Goal: Task Accomplishment & Management: Complete application form

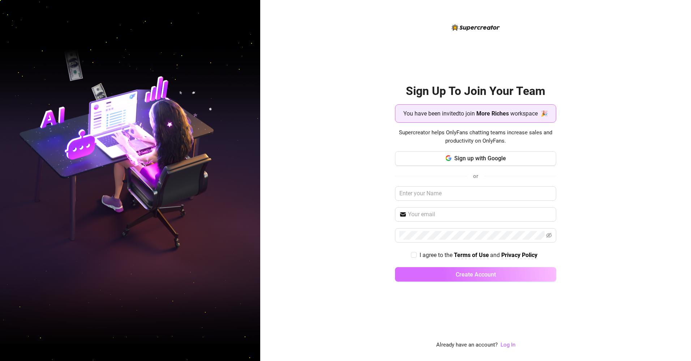
click at [445, 272] on button "Create Account" at bounding box center [475, 274] width 161 height 14
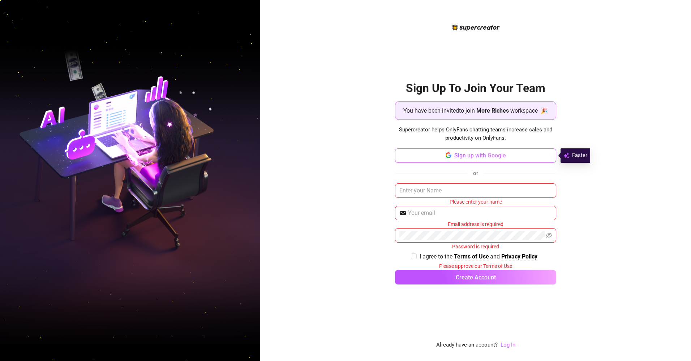
click at [453, 154] on button "Sign up with Google" at bounding box center [475, 155] width 161 height 14
click at [458, 194] on input "text" at bounding box center [475, 190] width 161 height 14
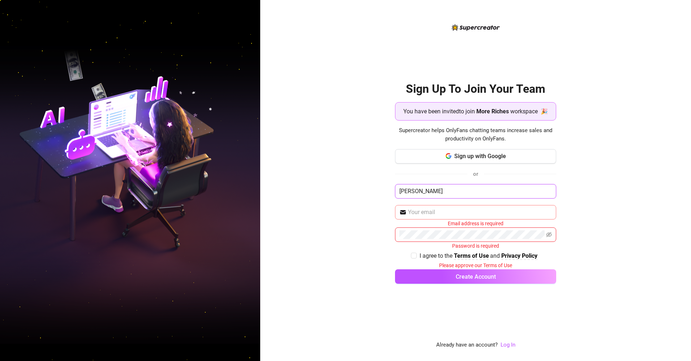
type input "[PERSON_NAME]"
click at [433, 211] on input "text" at bounding box center [480, 212] width 144 height 9
type input "[EMAIL_ADDRESS][DOMAIN_NAME]"
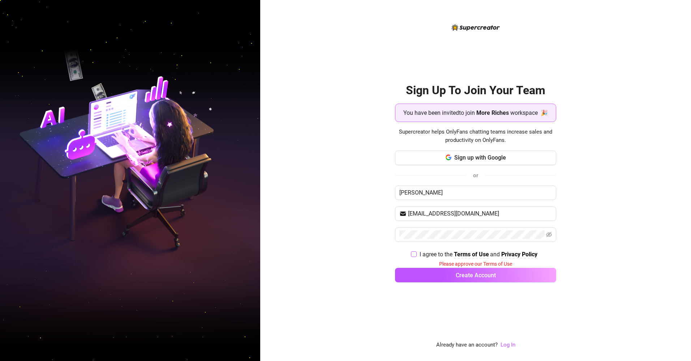
click at [417, 256] on span "I agree to the Terms of Use and Privacy Policy" at bounding box center [478, 254] width 124 height 9
click at [416, 256] on input "I agree to the Terms of Use and Privacy Policy" at bounding box center [413, 253] width 5 height 5
checkbox input "true"
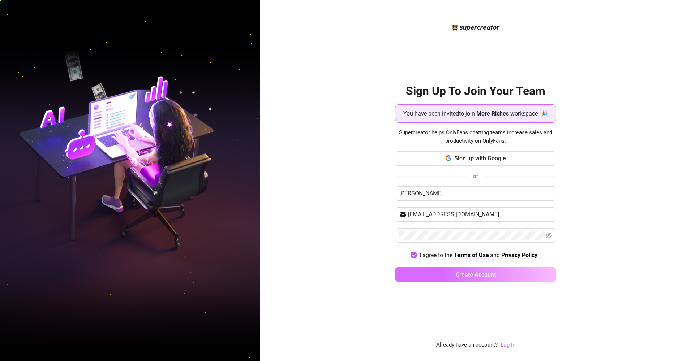
click at [415, 273] on button "Create Account" at bounding box center [475, 274] width 161 height 14
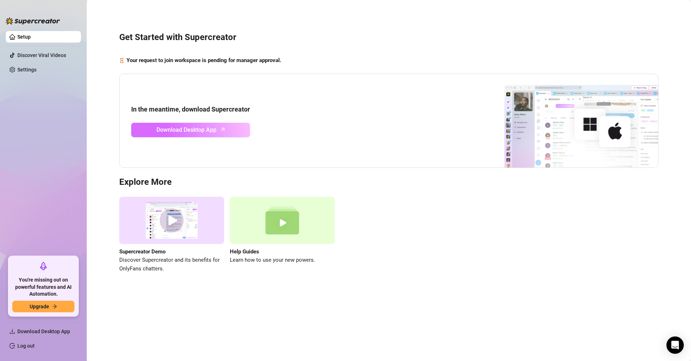
click at [223, 131] on icon "arrow-up" at bounding box center [223, 129] width 8 height 8
